Goal: Task Accomplishment & Management: Manage account settings

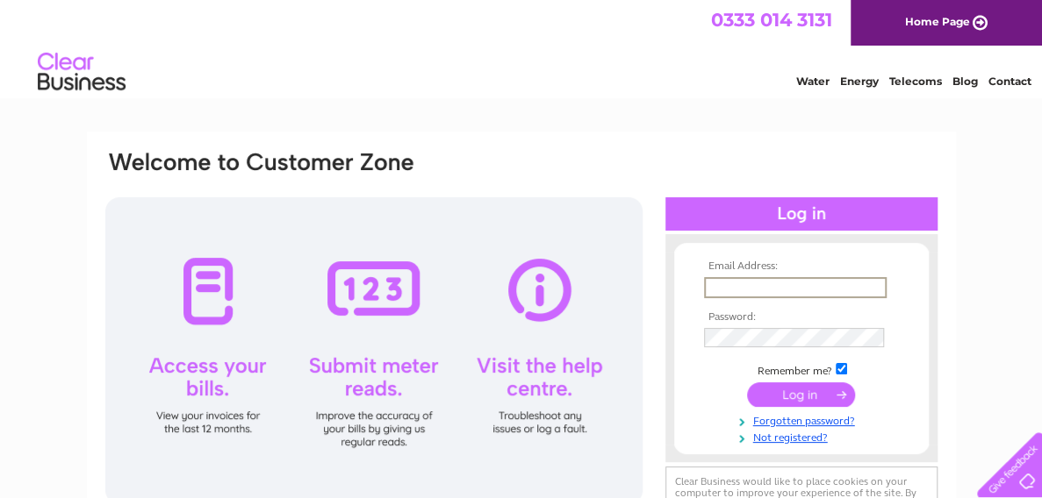
click at [741, 283] on input "text" at bounding box center [795, 287] width 183 height 21
type input "louise@radiohartlepool.co.uk"
click at [782, 389] on input "submit" at bounding box center [801, 395] width 108 height 25
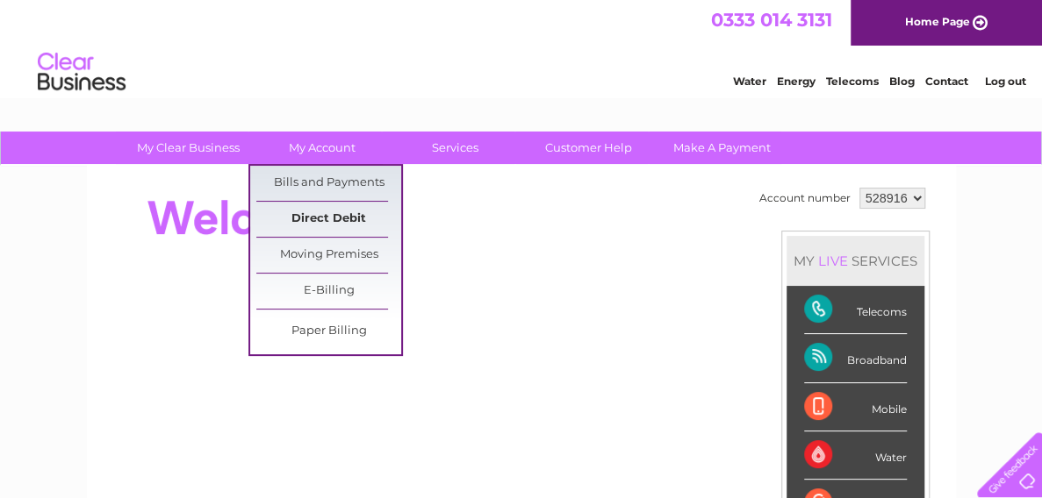
click at [334, 220] on link "Direct Debit" at bounding box center [328, 219] width 145 height 35
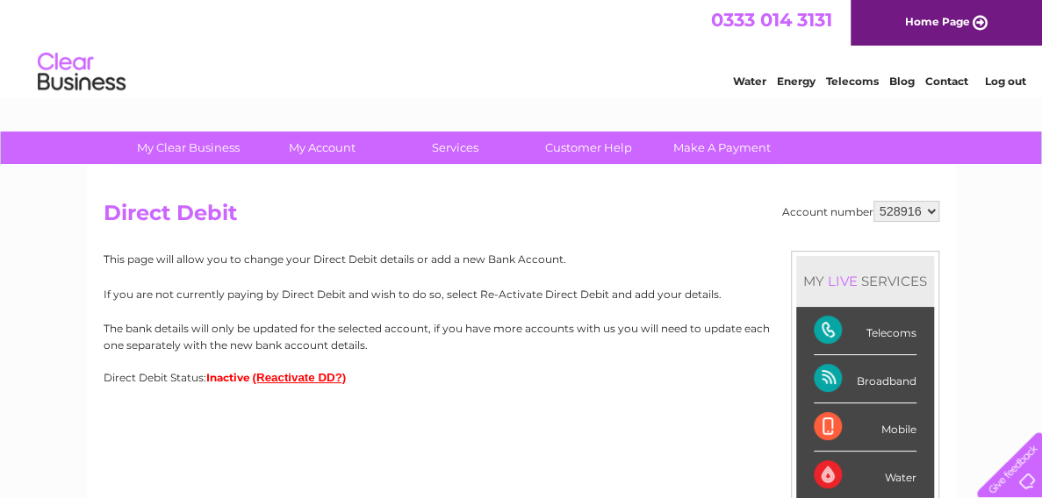
click at [309, 380] on button "(Reactivate DD?)" at bounding box center [300, 377] width 94 height 13
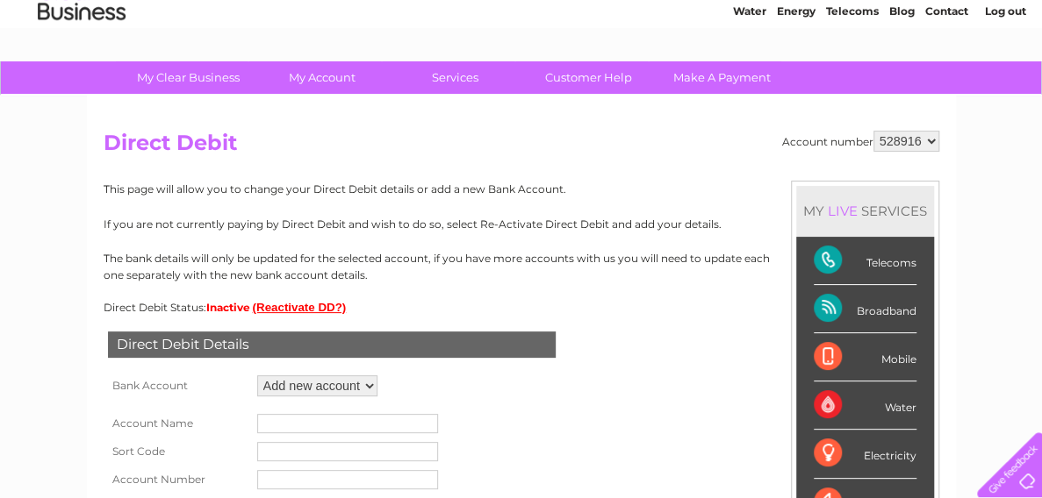
scroll to position [105, 0]
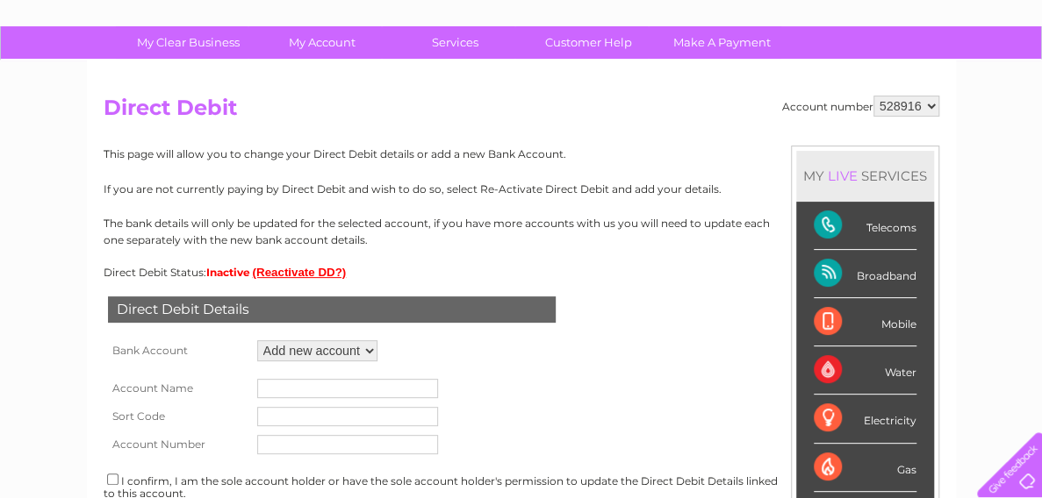
click at [369, 352] on select "Add new account ****5243 ****2667 ****2667 ****2667 ****2667" at bounding box center [317, 350] width 120 height 21
select select "1541691"
click at [257, 340] on select "Add new account ****5243 ****2667 ****2667 ****2667 ****2667" at bounding box center [317, 350] width 120 height 21
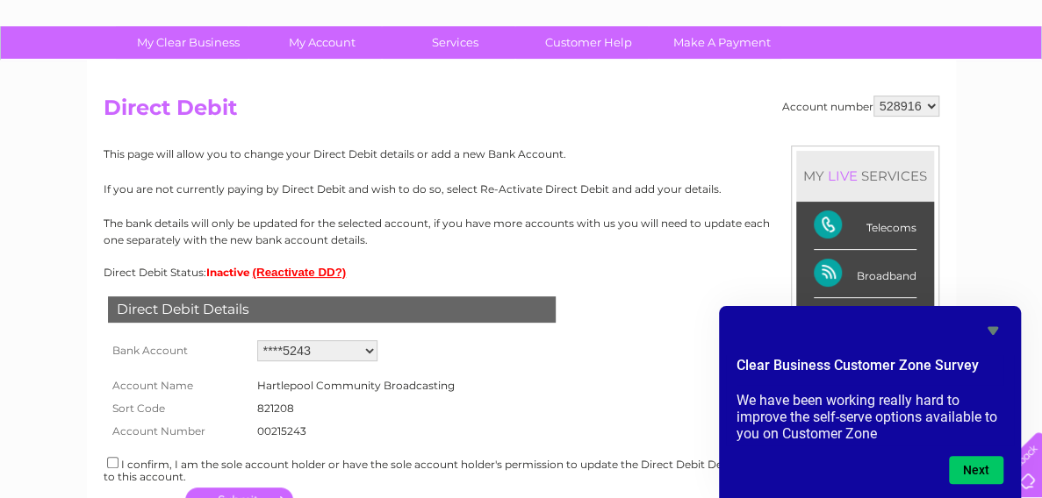
click at [112, 466] on input "checkbox" at bounding box center [112, 462] width 11 height 11
checkbox input "true"
click at [994, 327] on icon "Hide survey" at bounding box center [992, 331] width 11 height 8
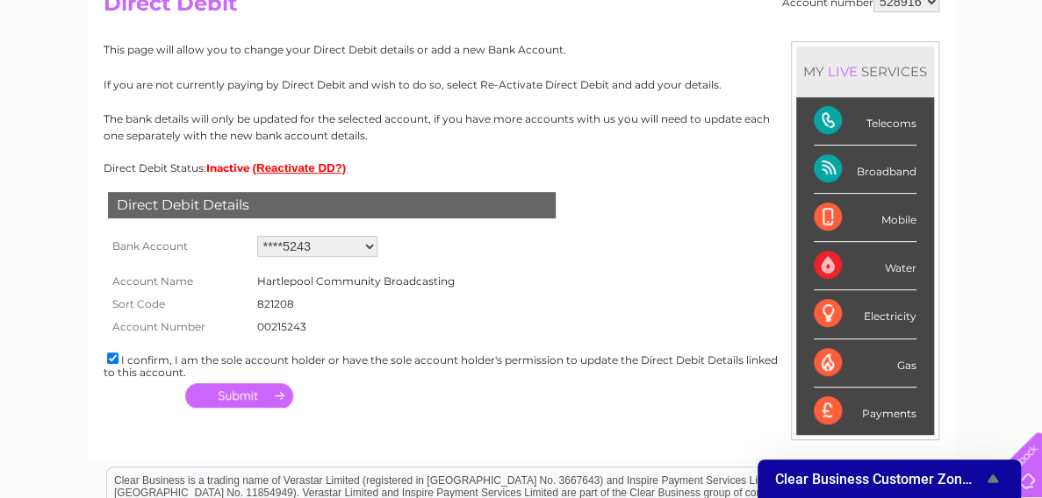
scroll to position [211, 0]
click at [230, 392] on button "button" at bounding box center [239, 395] width 108 height 25
